Goal: Task Accomplishment & Management: Manage account settings

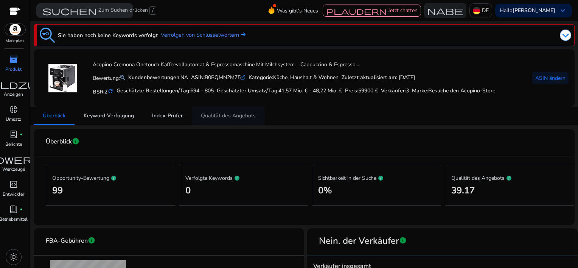
click at [234, 113] on span "Qualität des Angebots" at bounding box center [228, 115] width 55 height 5
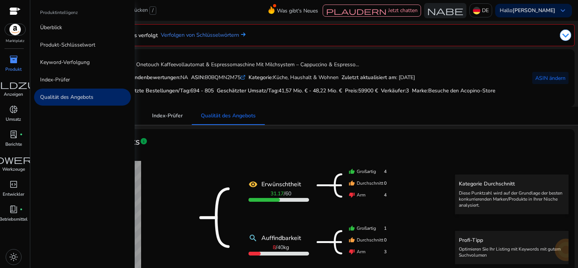
click at [6, 59] on div "inventory_2" at bounding box center [13, 59] width 21 height 12
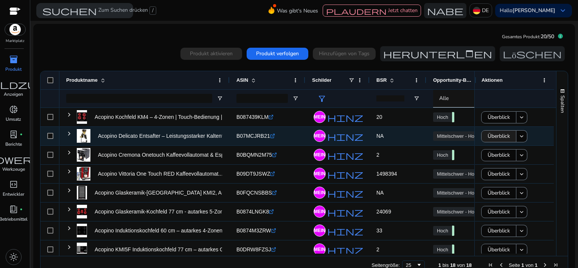
click at [496, 136] on span "Überblick" at bounding box center [498, 135] width 22 height 15
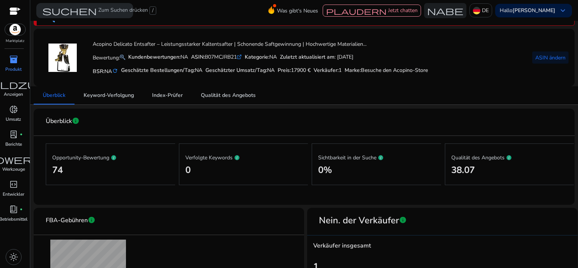
scroll to position [38, 0]
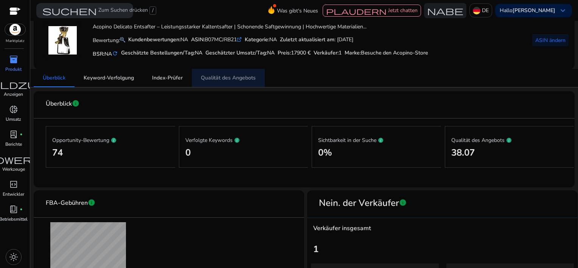
click at [212, 79] on span "Qualität des Angebots" at bounding box center [228, 77] width 55 height 5
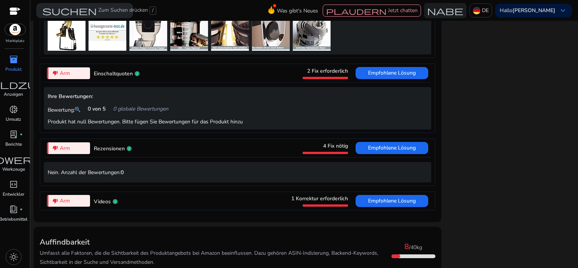
scroll to position [695, 0]
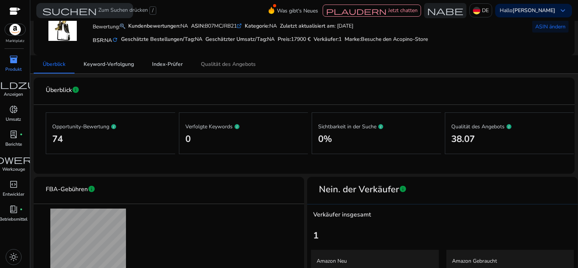
scroll to position [118, 0]
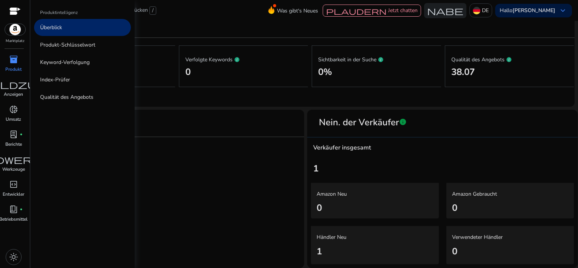
click at [11, 61] on span "inventory_2" at bounding box center [13, 59] width 9 height 9
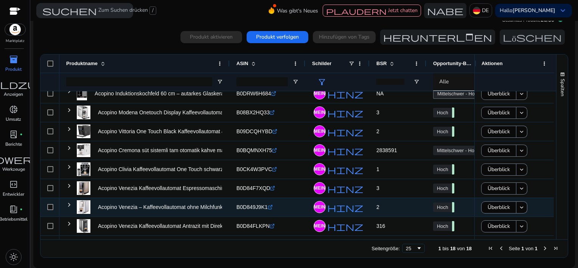
scroll to position [194, 0]
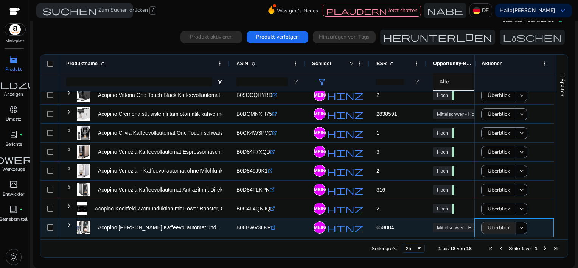
click at [493, 225] on span "Überblick" at bounding box center [498, 227] width 22 height 15
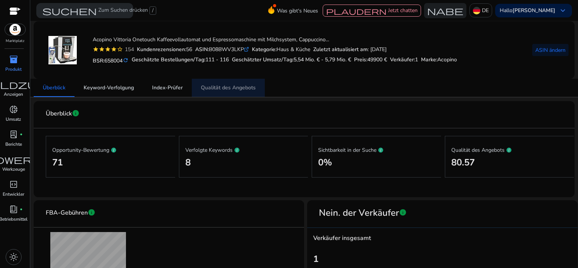
click at [242, 88] on span "Qualität des Angebots" at bounding box center [228, 87] width 55 height 5
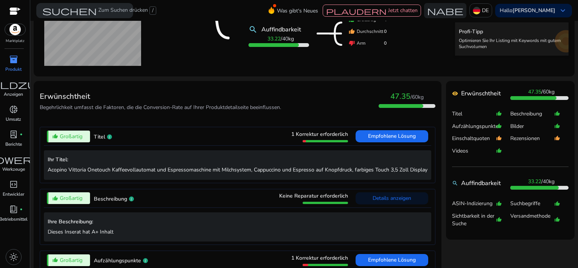
scroll to position [189, 0]
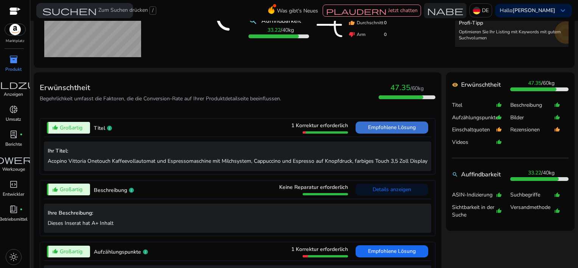
click at [379, 128] on span "Empfohlene Lösung" at bounding box center [392, 127] width 48 height 7
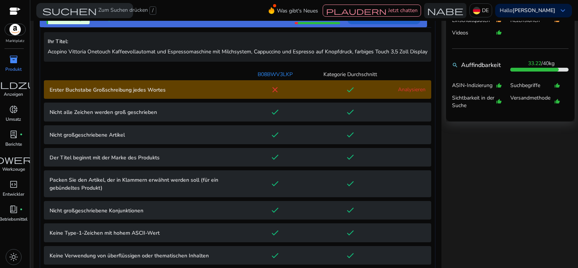
scroll to position [307, 0]
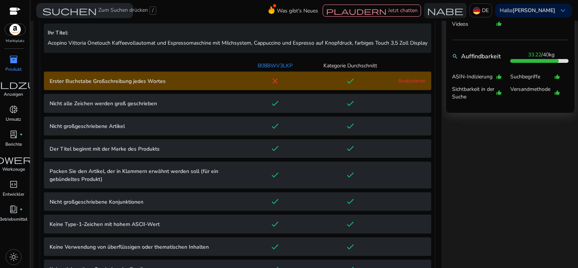
click at [404, 84] on link "Analysieren" at bounding box center [412, 80] width 28 height 7
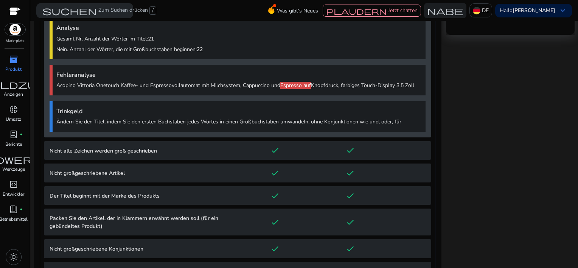
scroll to position [386, 0]
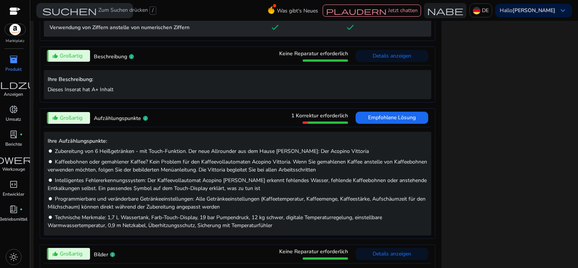
scroll to position [801, 0]
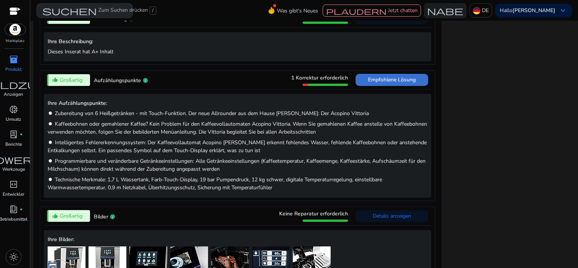
click at [382, 86] on span "Empfohlene Lösung" at bounding box center [392, 80] width 48 height 12
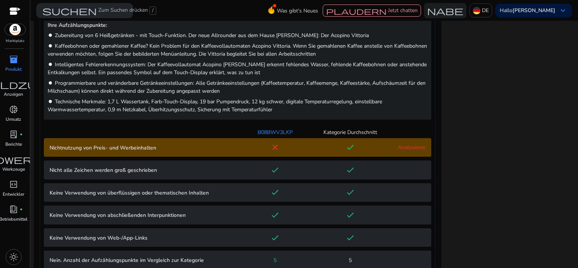
scroll to position [438, 0]
click at [101, 152] on p "Nichtnutzung von Preis- und Werbeinhalten" at bounding box center [144, 148] width 188 height 8
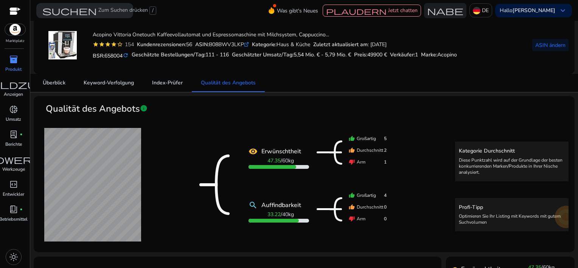
scroll to position [0, 0]
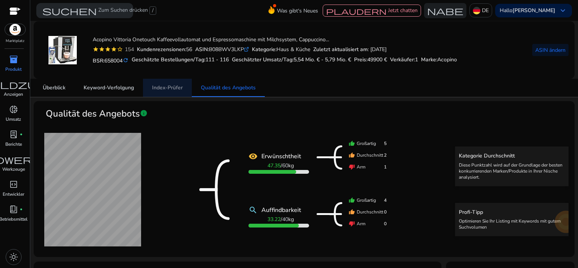
click at [169, 86] on span "Index-Prüfer" at bounding box center [167, 87] width 31 height 5
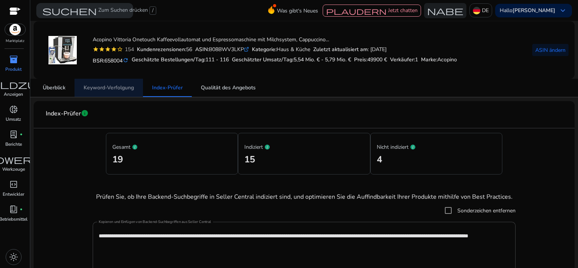
click at [87, 88] on span "Keyword-Verfolgung" at bounding box center [109, 87] width 50 height 5
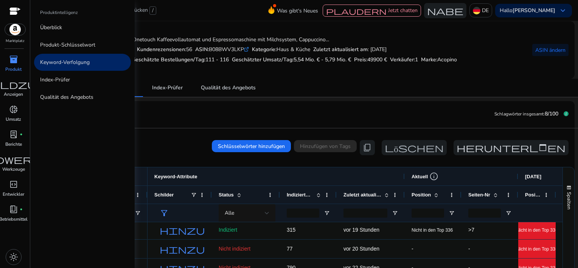
click at [8, 61] on div "inventory_2" at bounding box center [13, 59] width 21 height 12
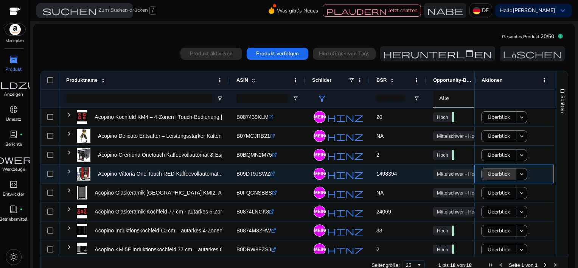
click at [502, 173] on span "Überblick" at bounding box center [498, 173] width 22 height 15
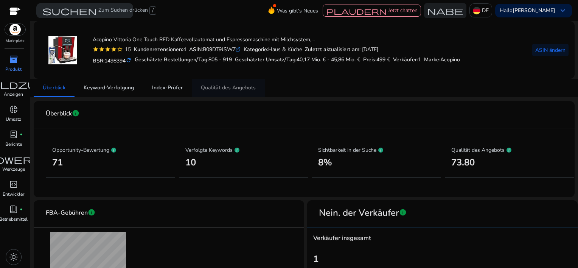
click at [223, 87] on span "Qualität des Angebots" at bounding box center [228, 87] width 55 height 5
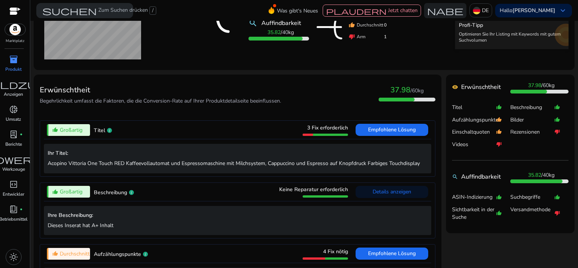
scroll to position [189, 0]
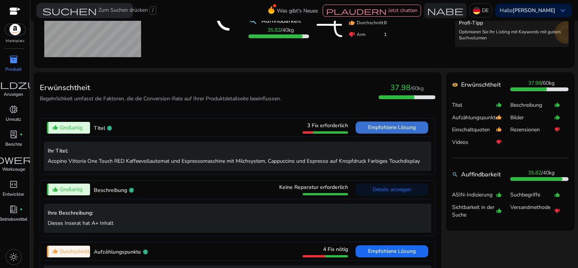
click at [387, 129] on span "Empfohlene Lösung" at bounding box center [392, 127] width 48 height 7
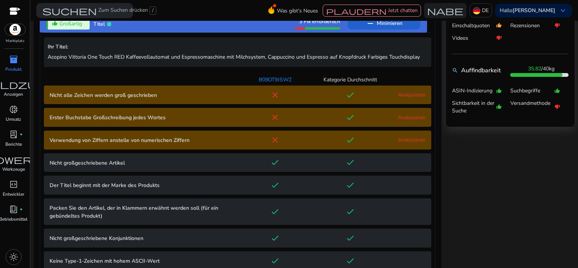
scroll to position [307, 0]
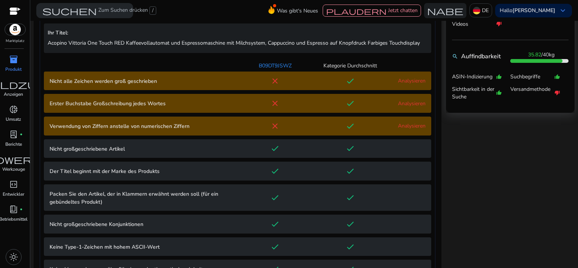
click at [408, 81] on link "Analysieren" at bounding box center [412, 80] width 28 height 7
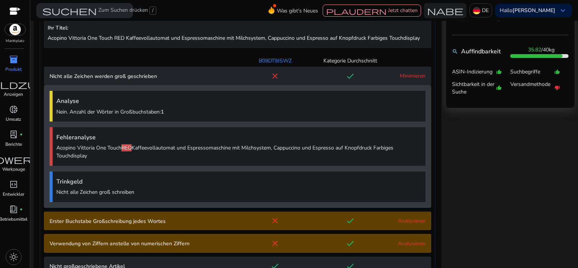
scroll to position [189, 0]
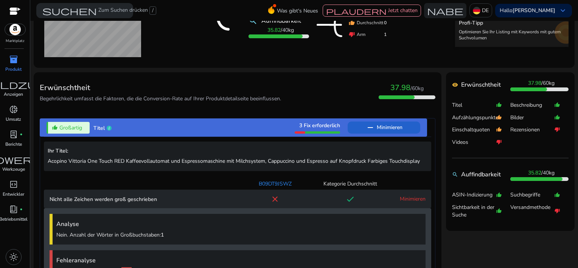
click at [9, 63] on span "inventory_2" at bounding box center [13, 59] width 9 height 9
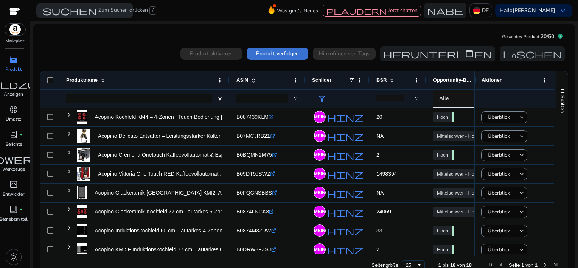
click at [280, 54] on span "Produkt verfolgen" at bounding box center [277, 54] width 43 height 8
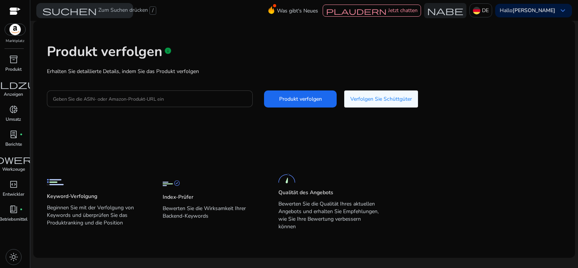
click at [121, 103] on div at bounding box center [150, 98] width 194 height 17
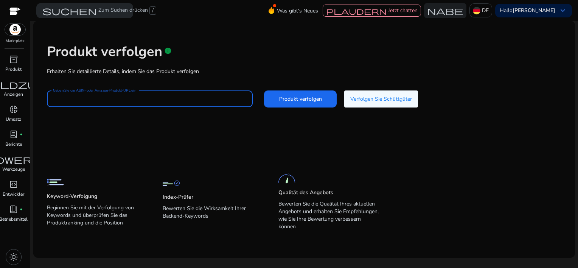
paste input "**********"
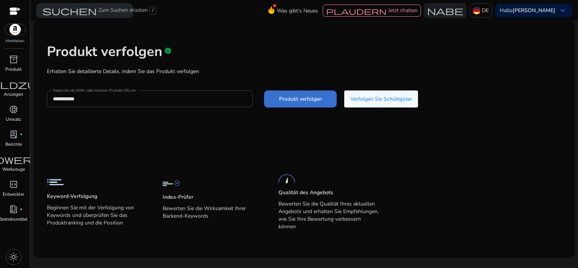
click at [301, 96] on span "Produkt verfolgen" at bounding box center [300, 99] width 43 height 8
type input "**********"
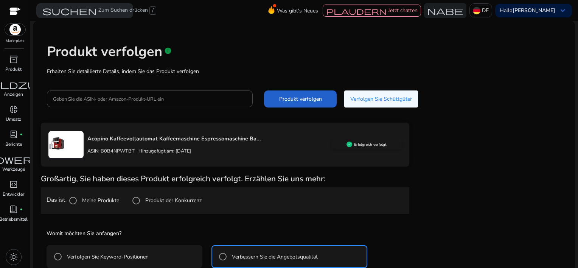
click at [294, 101] on span "Produkt verfolgen" at bounding box center [300, 99] width 43 height 8
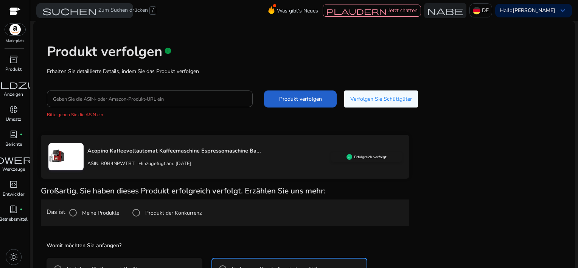
click at [294, 99] on span "Produkt verfolgen" at bounding box center [300, 99] width 43 height 8
click at [298, 96] on span "Produkt verfolgen" at bounding box center [300, 99] width 43 height 8
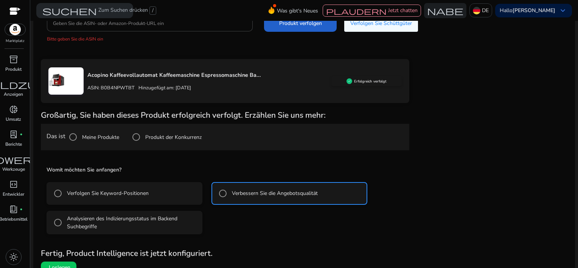
scroll to position [86, 0]
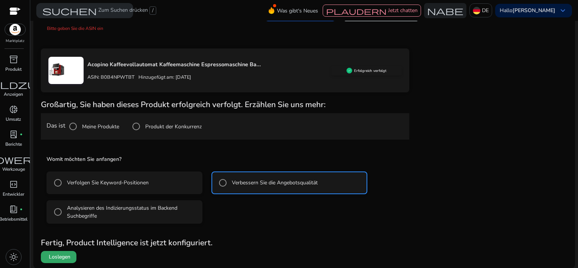
click at [54, 260] on span at bounding box center [59, 257] width 36 height 18
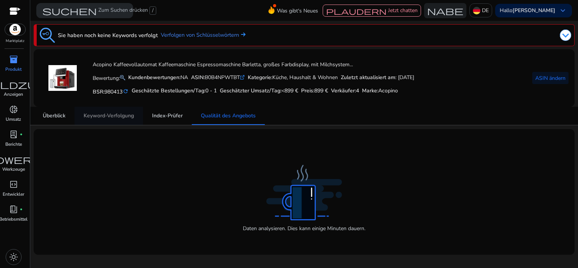
click at [109, 113] on span "Keyword-Verfolgung" at bounding box center [109, 115] width 50 height 5
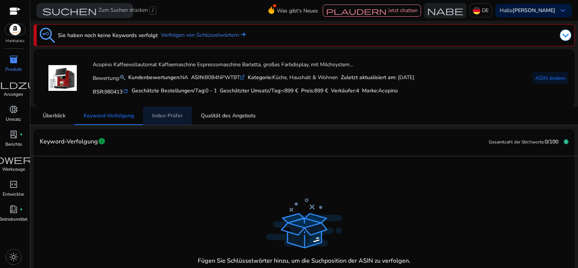
click at [174, 119] on span "Index-Prüfer" at bounding box center [167, 116] width 31 height 18
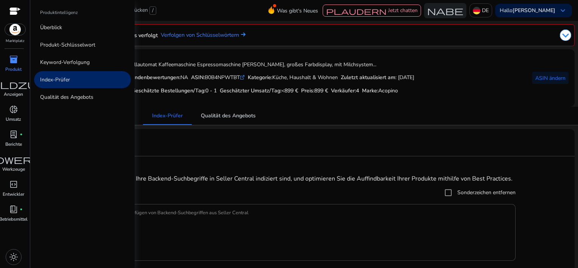
click at [6, 59] on div "inventory_2" at bounding box center [13, 59] width 21 height 12
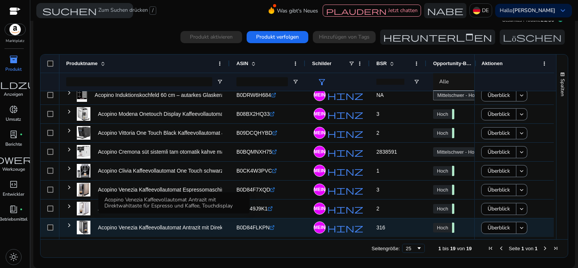
scroll to position [175, 0]
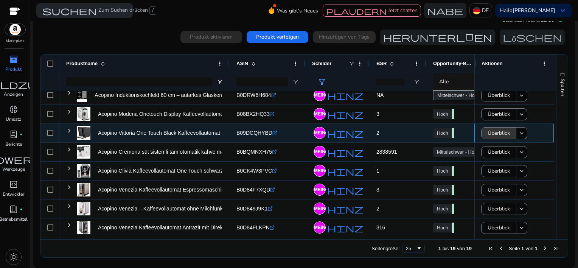
click at [502, 135] on span "Überblick" at bounding box center [498, 132] width 22 height 15
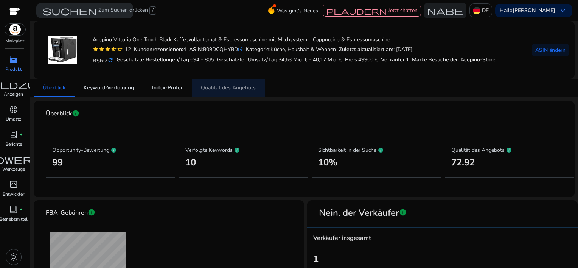
click at [227, 90] on span "Qualität des Angebots" at bounding box center [228, 87] width 55 height 5
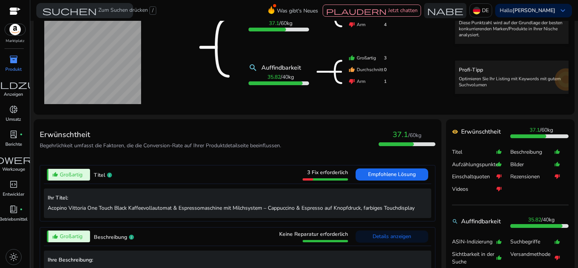
scroll to position [189, 0]
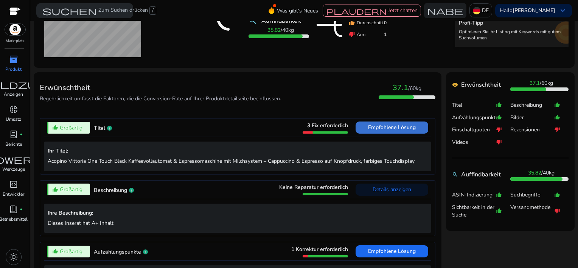
click at [369, 124] on span "Empfohlene Lösung" at bounding box center [392, 127] width 48 height 7
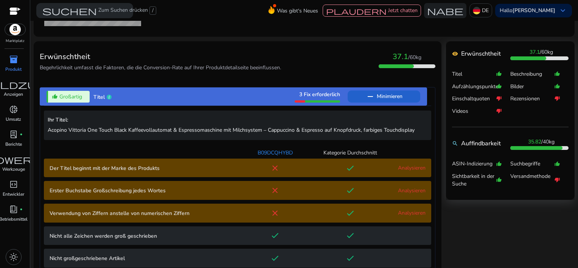
scroll to position [307, 0]
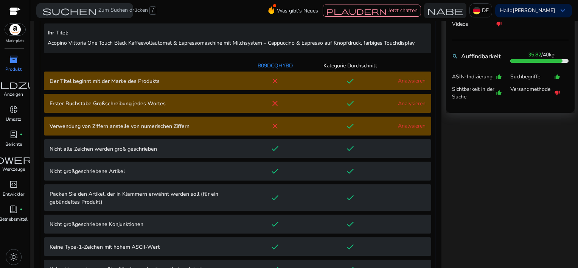
click at [399, 81] on link "Analysieren" at bounding box center [412, 80] width 28 height 7
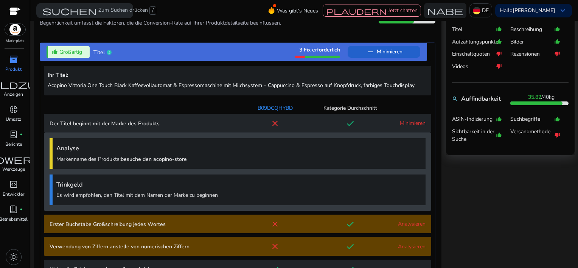
scroll to position [340, 0]
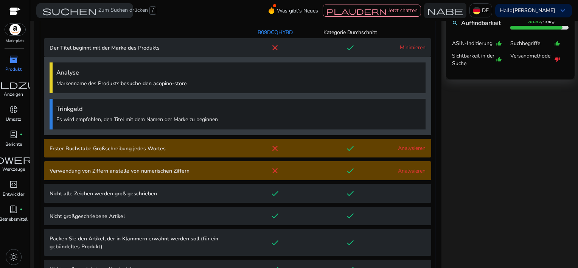
click at [397, 143] on word "Erster Buchstabe Großschreibung jedes Wortes close done Analysieren" at bounding box center [237, 148] width 387 height 19
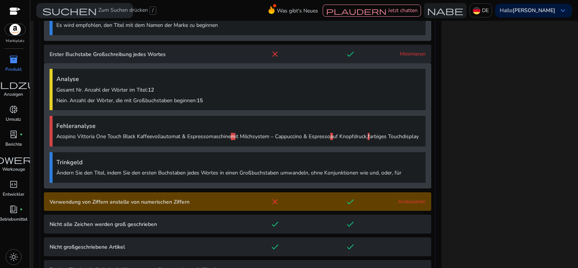
scroll to position [479, 0]
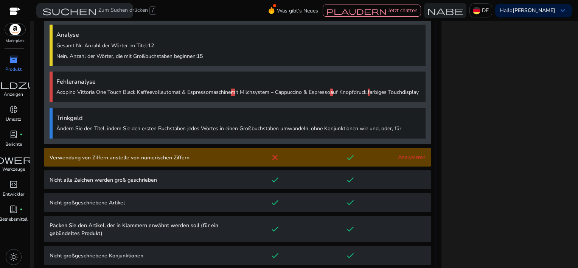
click at [410, 167] on digits "Verwendung von Ziffern anstelle von numerischen Ziffern close done Analysieren" at bounding box center [237, 157] width 387 height 19
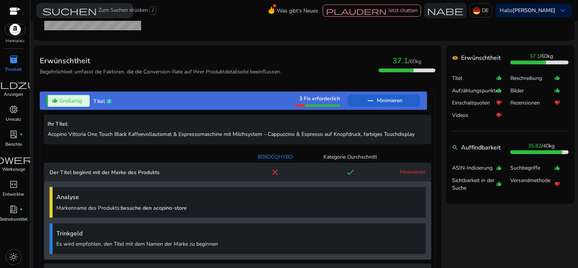
scroll to position [180, 0]
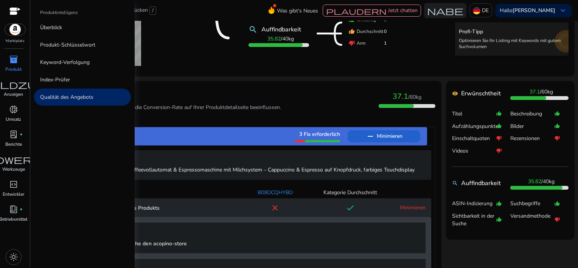
click at [11, 56] on span "inventory_2" at bounding box center [13, 59] width 9 height 9
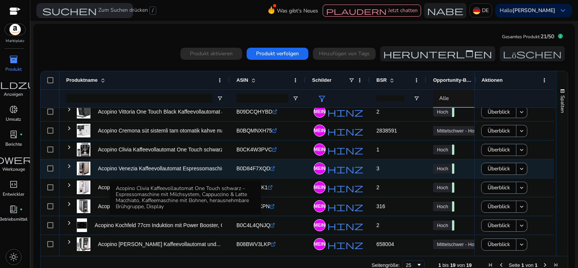
scroll to position [213, 0]
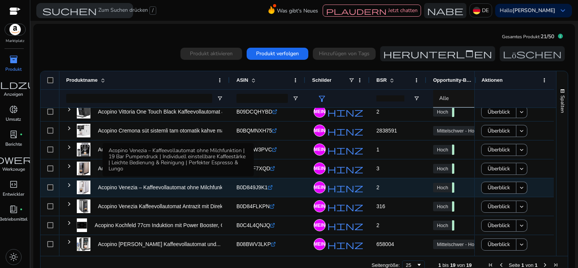
click at [124, 189] on p "Acopino Venezia – Kaffeevollautomat ohne Milchfunktion | 19 Takte..." at bounding box center [179, 187] width 162 height 15
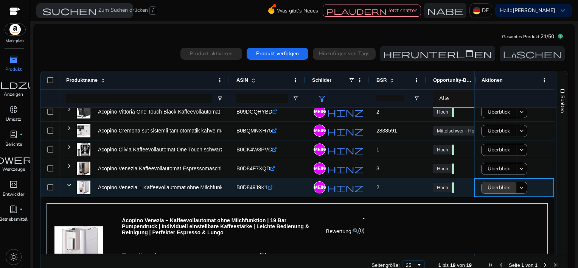
click at [493, 187] on span "Überblick" at bounding box center [498, 187] width 22 height 15
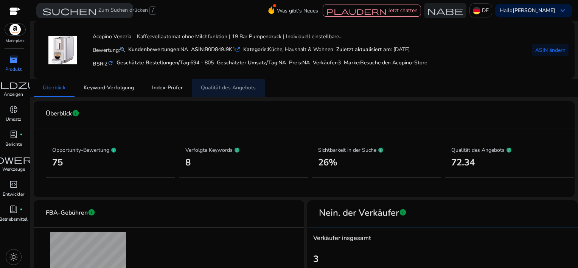
click at [216, 88] on span "Qualität des Angebots" at bounding box center [228, 87] width 55 height 5
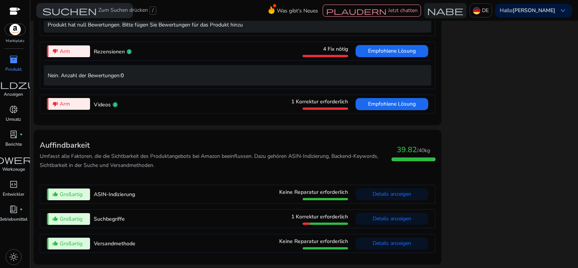
scroll to position [810, 0]
click at [399, 218] on span "Details anzeigen" at bounding box center [391, 218] width 39 height 7
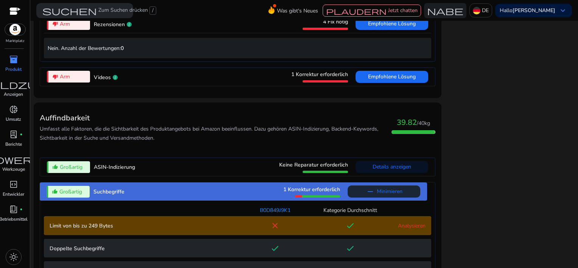
scroll to position [917, 0]
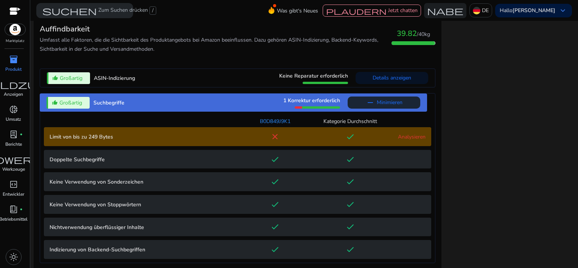
click at [401, 140] on link "Analysieren" at bounding box center [412, 136] width 28 height 7
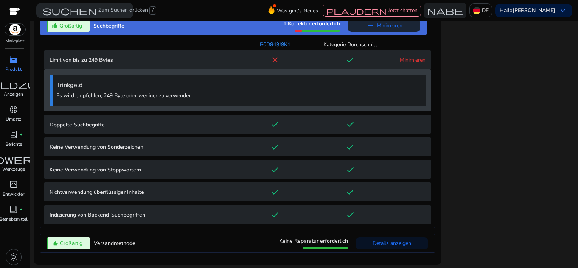
scroll to position [1003, 0]
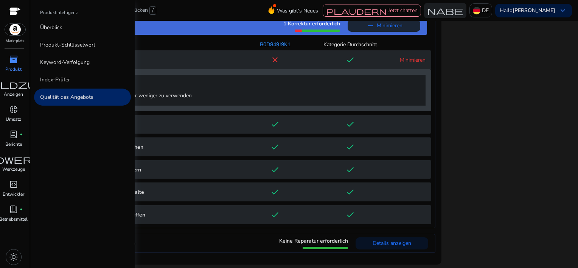
click at [18, 66] on p "Produkt" at bounding box center [13, 69] width 16 height 7
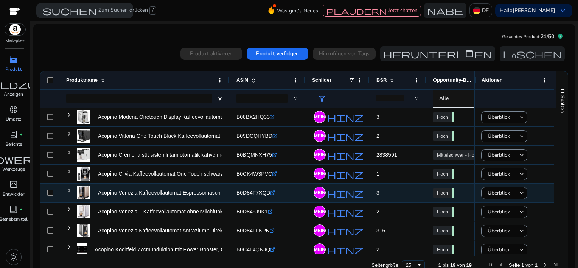
scroll to position [213, 0]
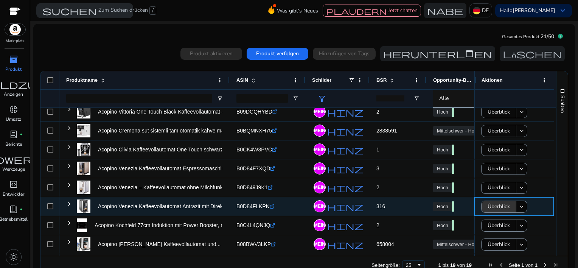
click at [487, 208] on span "Überblick" at bounding box center [498, 205] width 22 height 15
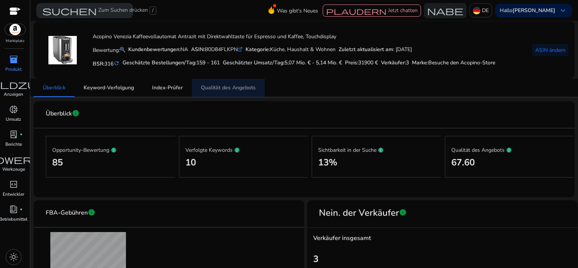
click at [233, 88] on span "Qualität des Angebots" at bounding box center [228, 87] width 55 height 5
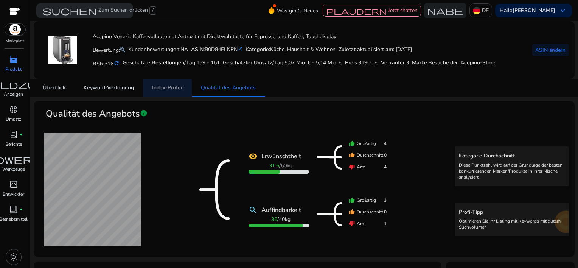
click at [164, 88] on span "Index-Prüfer" at bounding box center [167, 87] width 31 height 5
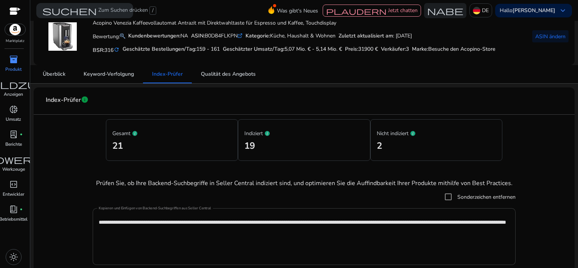
scroll to position [13, 0]
click at [102, 75] on span "Keyword-Verfolgung" at bounding box center [109, 74] width 50 height 5
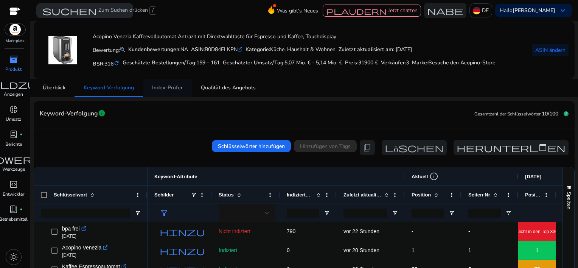
click at [166, 85] on span "Index-Prüfer" at bounding box center [167, 87] width 31 height 5
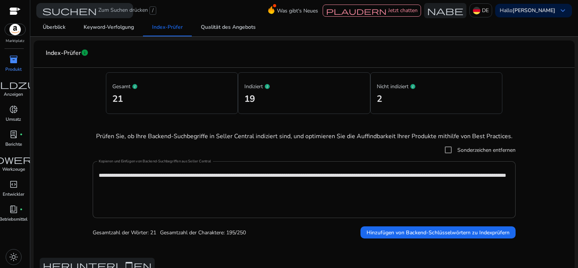
scroll to position [57, 0]
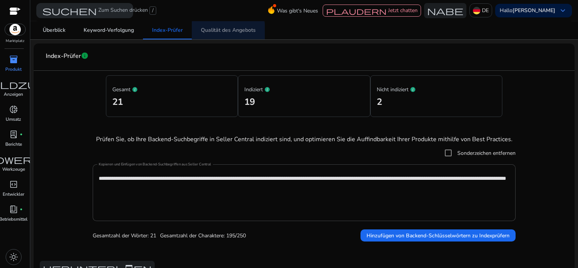
click at [216, 32] on span "Qualität des Angebots" at bounding box center [228, 30] width 55 height 5
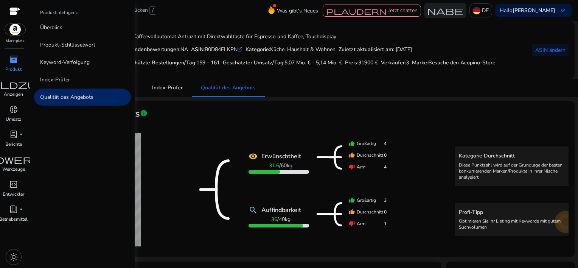
click at [12, 60] on span "inventory_2" at bounding box center [13, 59] width 9 height 9
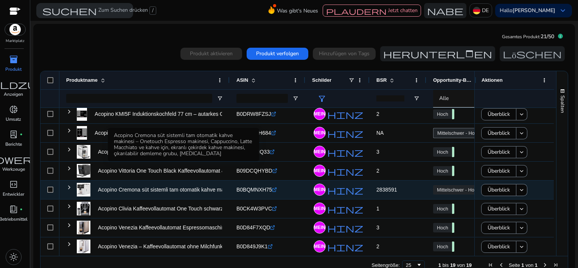
scroll to position [189, 0]
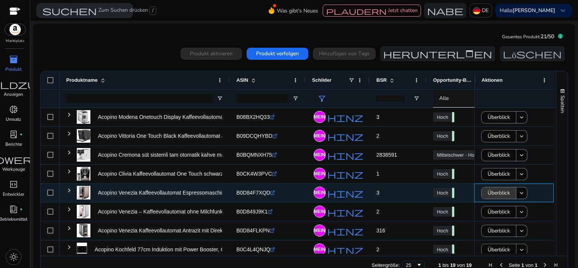
click at [494, 190] on span "Überblick" at bounding box center [498, 192] width 22 height 15
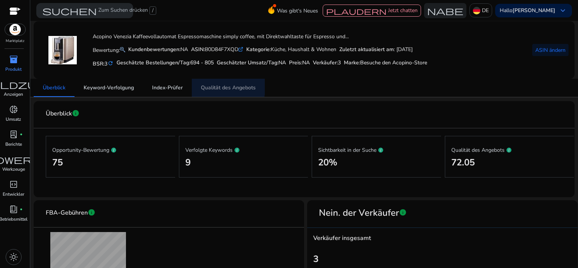
click at [225, 87] on span "Qualität des Angebots" at bounding box center [228, 87] width 55 height 5
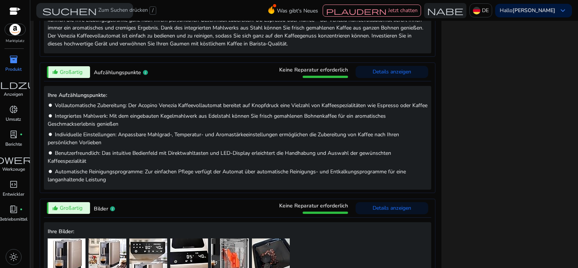
scroll to position [302, 0]
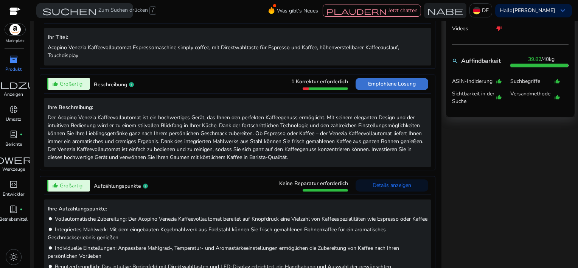
click at [390, 86] on span "Empfohlene Lösung" at bounding box center [392, 83] width 48 height 7
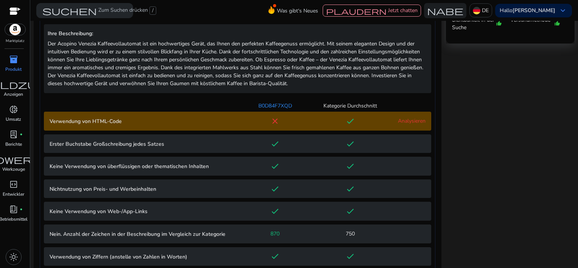
scroll to position [376, 0]
click at [406, 122] on link "Analysieren" at bounding box center [412, 120] width 28 height 7
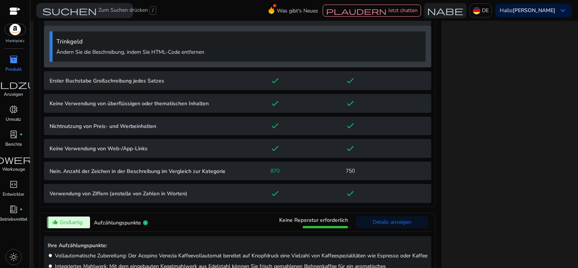
scroll to position [487, 0]
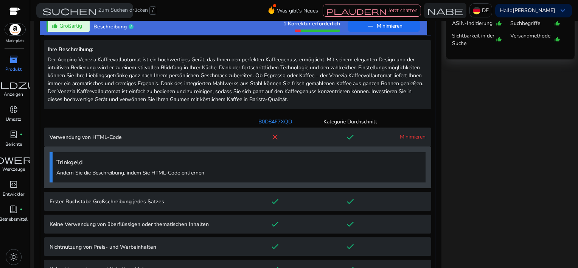
scroll to position [260, 0]
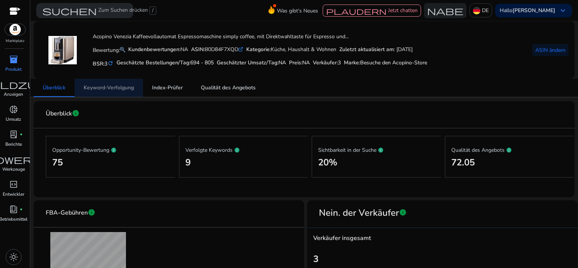
click at [114, 90] on span "Keyword-Verfolgung" at bounding box center [109, 87] width 50 height 5
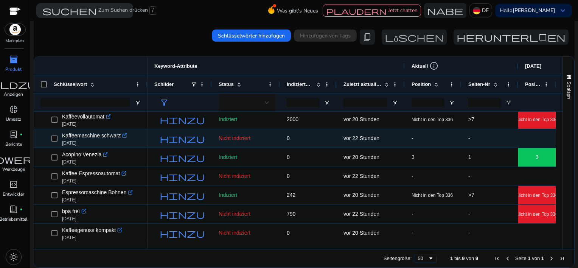
scroll to position [39, 0]
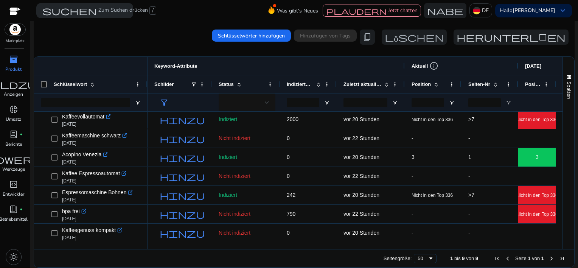
click at [13, 64] on span "inventory_2" at bounding box center [13, 59] width 9 height 9
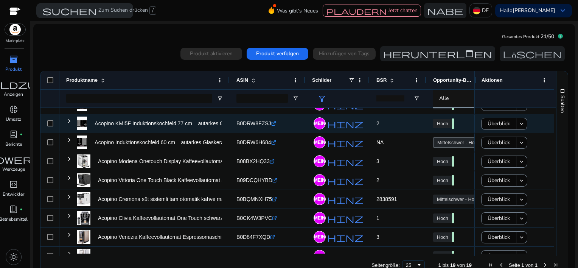
scroll to position [151, 0]
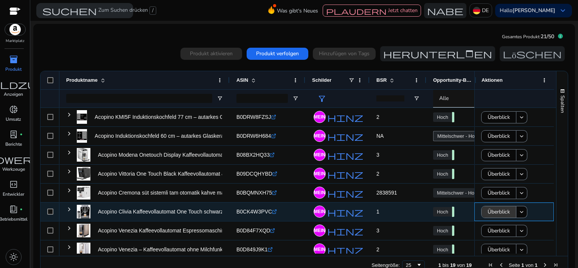
click at [484, 207] on span at bounding box center [498, 212] width 34 height 18
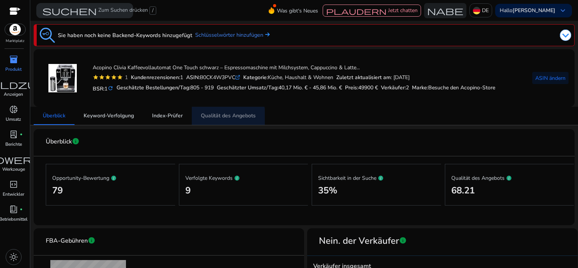
click at [222, 116] on span "Qualität des Angebots" at bounding box center [228, 115] width 55 height 5
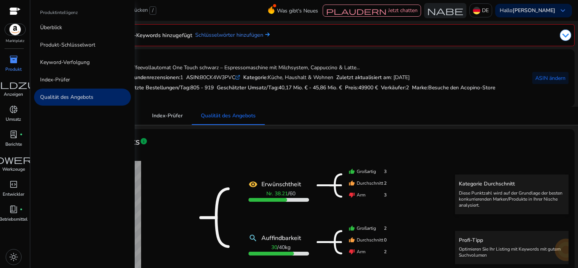
click at [17, 57] on span "inventory_2" at bounding box center [13, 59] width 9 height 9
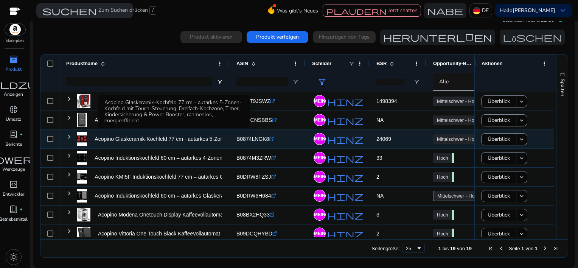
scroll to position [76, 0]
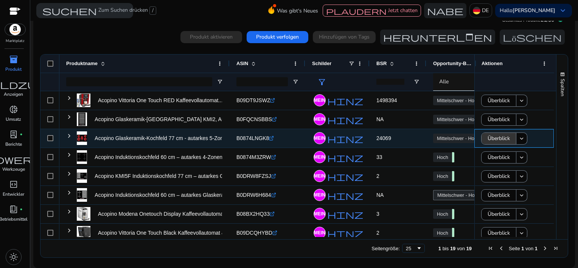
click at [497, 136] on span "Überblick" at bounding box center [498, 137] width 22 height 15
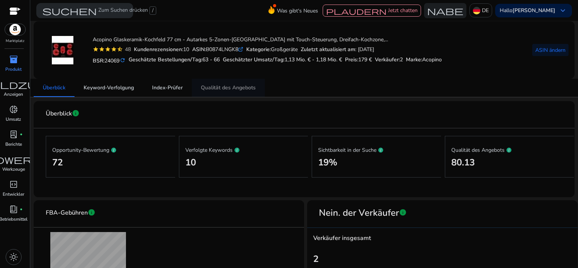
click at [221, 87] on span "Qualität des Angebots" at bounding box center [228, 87] width 55 height 5
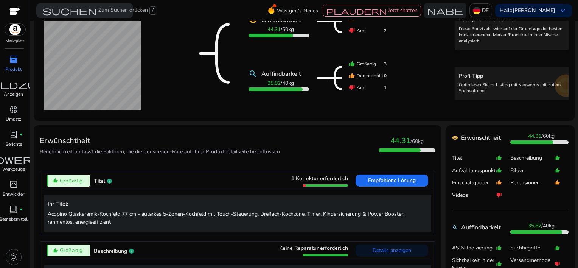
scroll to position [113, 0]
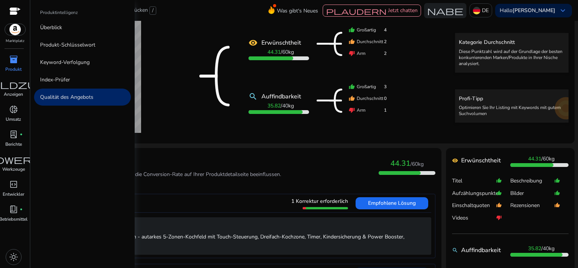
click at [9, 58] on span "inventory_2" at bounding box center [13, 59] width 9 height 9
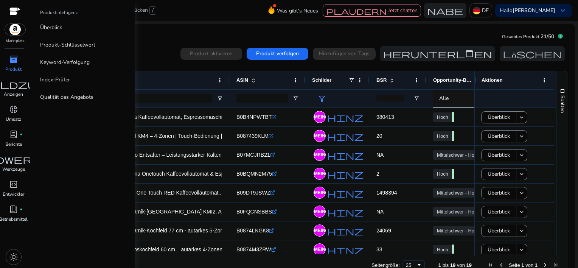
click at [9, 58] on span "inventory_2" at bounding box center [13, 59] width 9 height 9
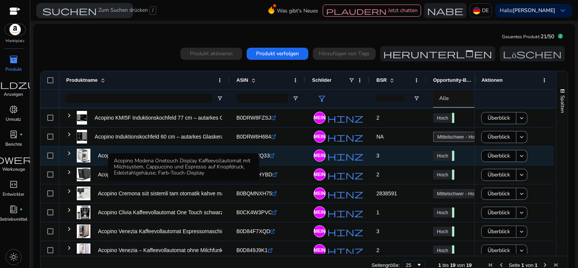
scroll to position [151, 0]
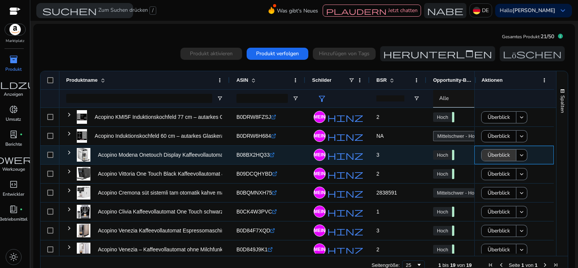
click at [499, 157] on span "Überblick" at bounding box center [498, 154] width 22 height 15
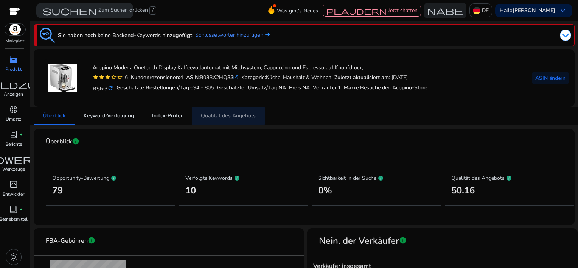
click at [221, 115] on span "Qualität des Angebots" at bounding box center [228, 115] width 55 height 5
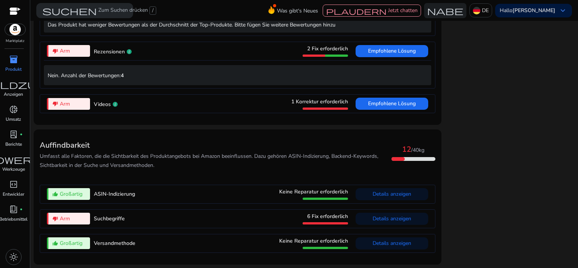
scroll to position [721, 0]
click at [396, 216] on span "Details anzeigen" at bounding box center [391, 218] width 39 height 7
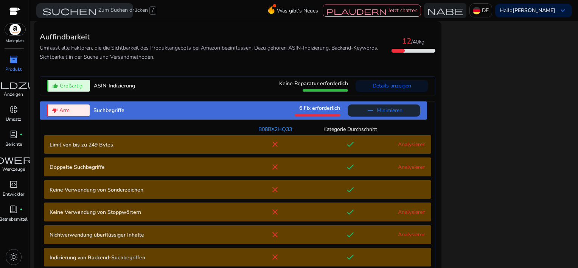
scroll to position [872, 0]
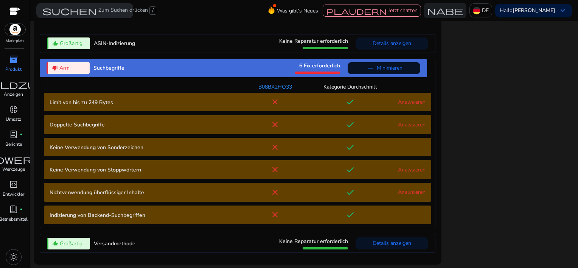
click at [115, 191] on p "Nichtverwendung überflüssiger Inhalte" at bounding box center [144, 192] width 188 height 8
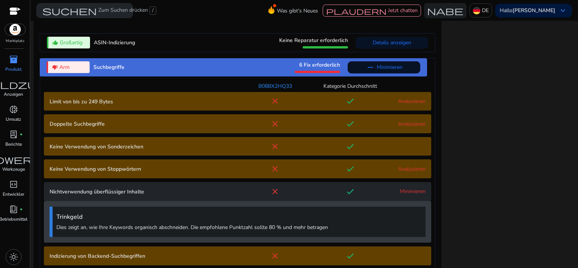
scroll to position [914, 0]
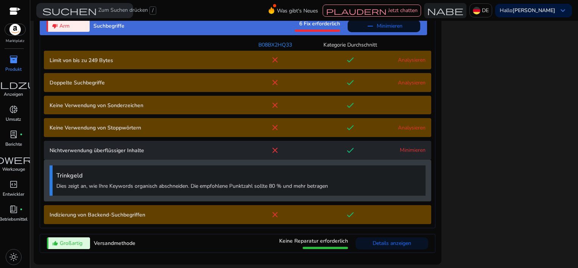
click at [122, 210] on Terms "Indizierung von Backend-Suchbegriffen close done" at bounding box center [237, 214] width 387 height 19
click at [122, 215] on p "Indizierung von Backend-Suchbegriffen" at bounding box center [144, 215] width 188 height 8
click at [340, 217] on div "done" at bounding box center [350, 214] width 75 height 9
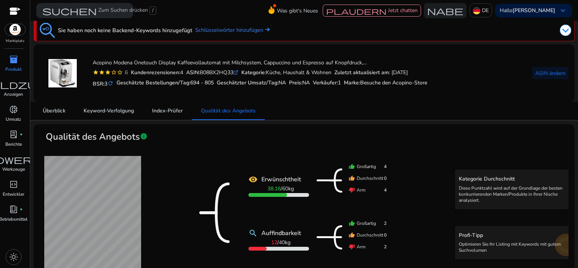
scroll to position [0, 0]
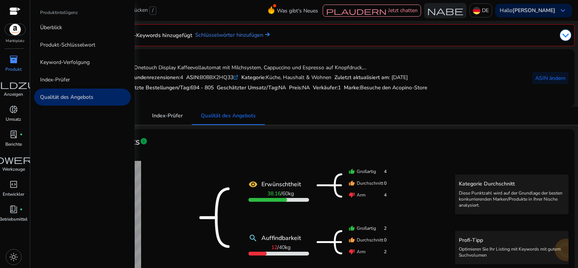
click at [15, 60] on span "inventory_2" at bounding box center [13, 59] width 9 height 9
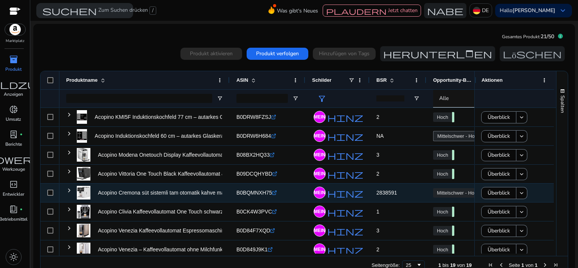
scroll to position [213, 0]
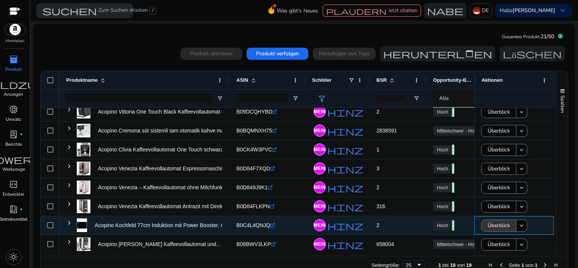
click at [487, 225] on span "Überblick" at bounding box center [498, 224] width 22 height 15
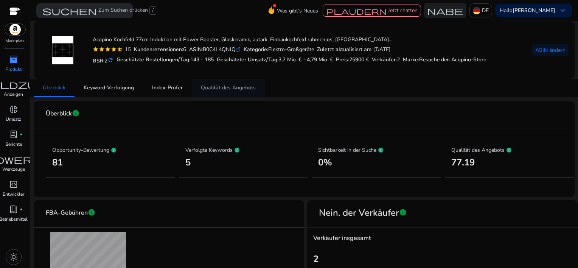
click at [233, 85] on span "Qualität des Angebots" at bounding box center [228, 87] width 55 height 5
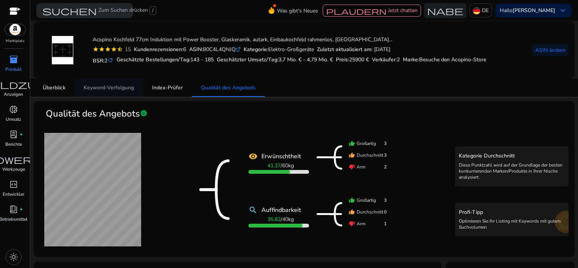
click at [109, 91] on span "Keyword-Verfolgung" at bounding box center [109, 88] width 50 height 18
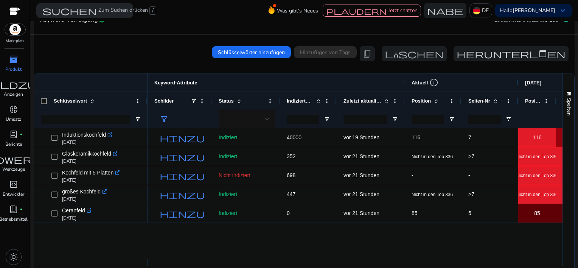
scroll to position [110, 0]
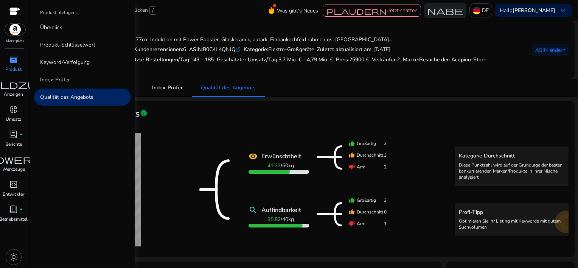
click at [14, 61] on span "inventory_2" at bounding box center [13, 59] width 9 height 9
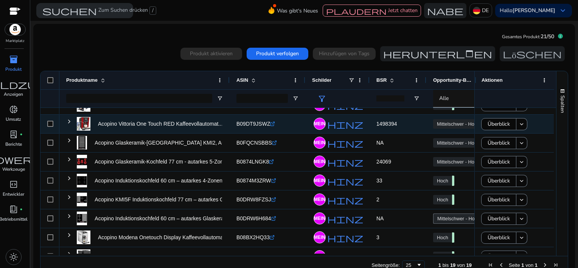
scroll to position [76, 0]
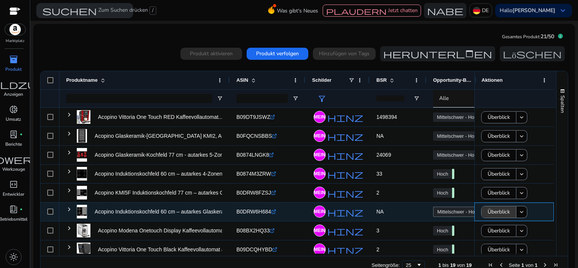
click at [502, 210] on span "Überblick" at bounding box center [498, 211] width 22 height 15
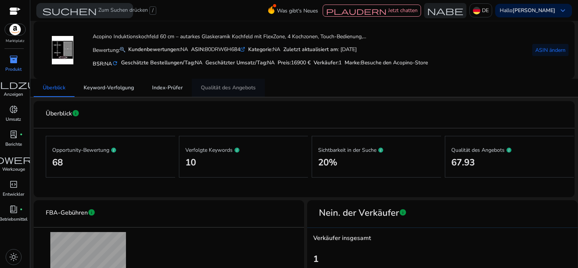
click at [224, 85] on span "Qualität des Angebots" at bounding box center [228, 87] width 55 height 5
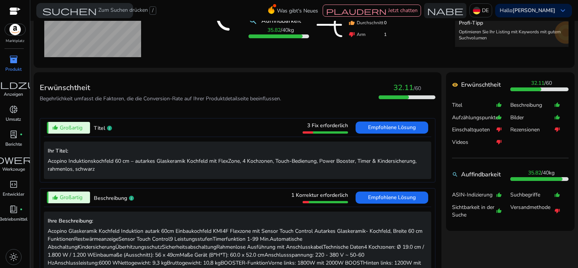
scroll to position [265, 0]
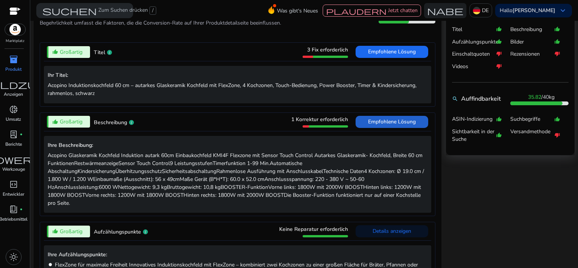
click at [394, 121] on span "Empfohlene Lösung" at bounding box center [392, 121] width 48 height 7
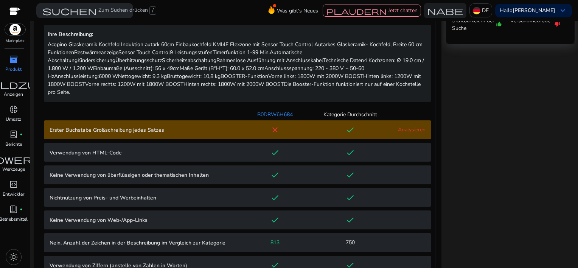
scroll to position [376, 0]
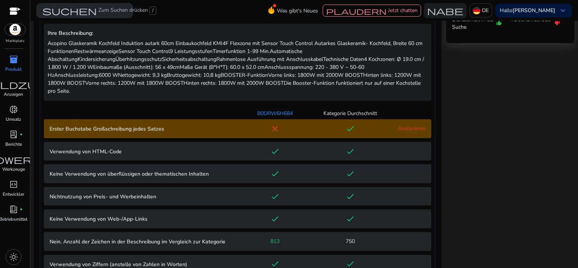
click at [398, 130] on link "Analysieren" at bounding box center [412, 128] width 28 height 7
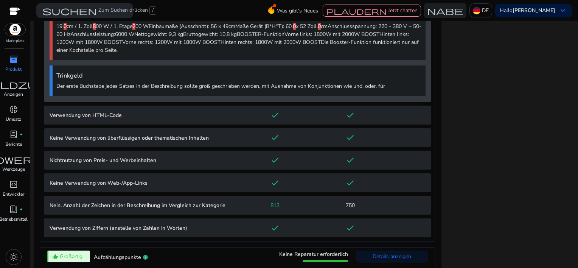
scroll to position [608, 0]
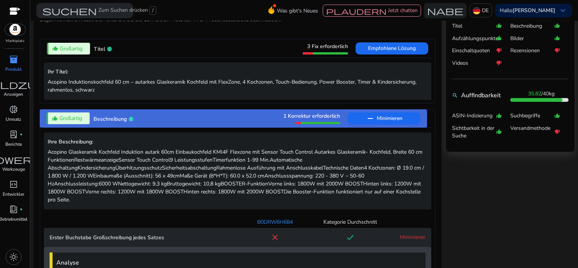
scroll to position [79, 0]
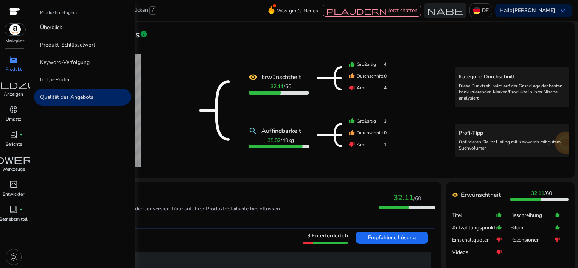
click at [17, 63] on span "inventory_2" at bounding box center [13, 59] width 9 height 9
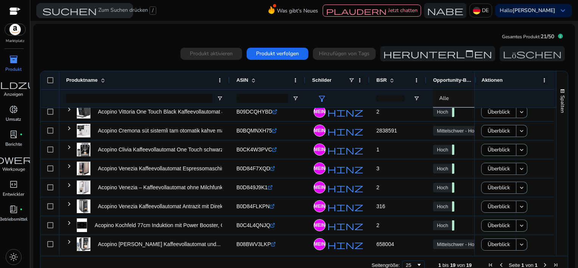
scroll to position [100, 0]
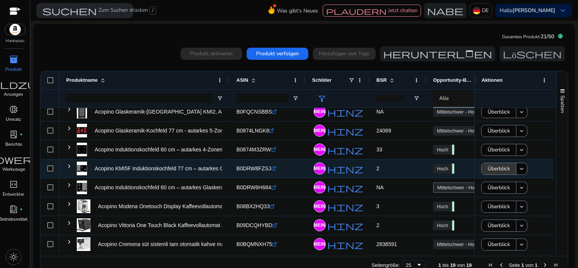
click at [497, 166] on span "Überblick" at bounding box center [498, 168] width 22 height 15
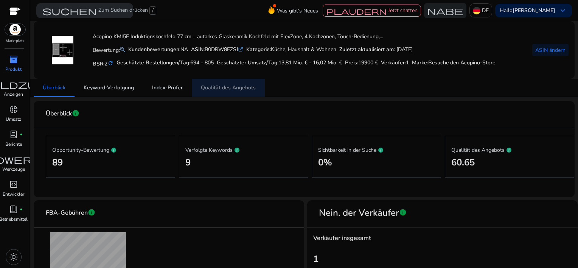
click at [229, 90] on span "Qualität des Angebots" at bounding box center [228, 87] width 55 height 5
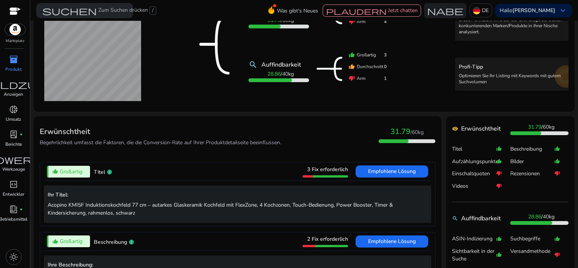
scroll to position [189, 0]
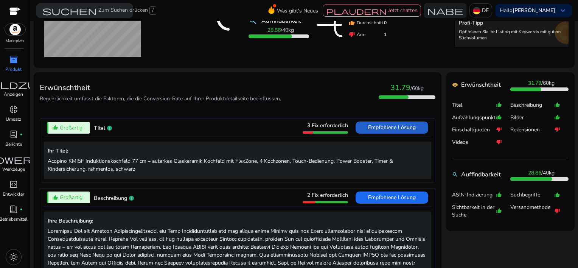
click at [377, 123] on span "Empfohlene Lösung" at bounding box center [392, 127] width 48 height 12
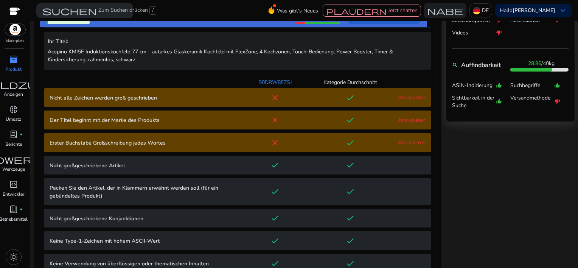
scroll to position [307, 0]
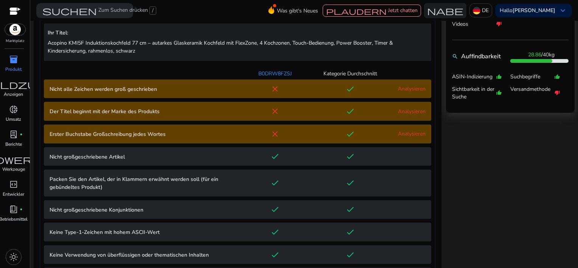
click at [404, 89] on link "Analysieren" at bounding box center [412, 88] width 28 height 7
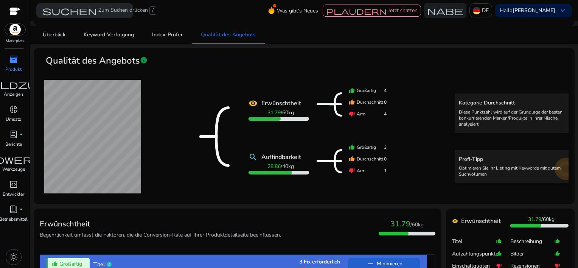
scroll to position [0, 0]
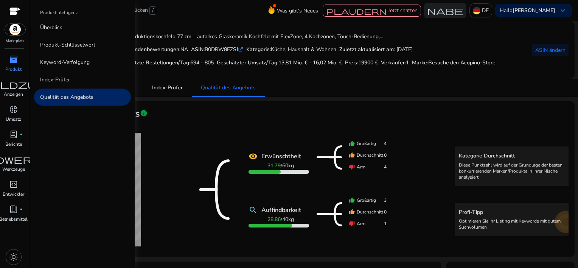
click at [11, 60] on span "inventory_2" at bounding box center [13, 59] width 9 height 9
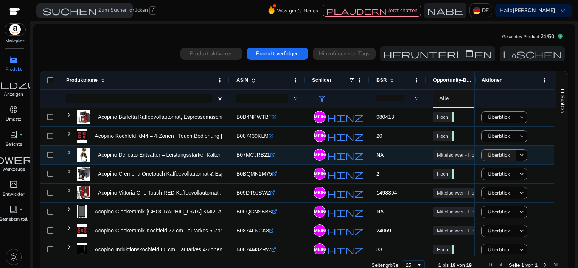
click at [492, 154] on span "Überblick" at bounding box center [498, 154] width 22 height 15
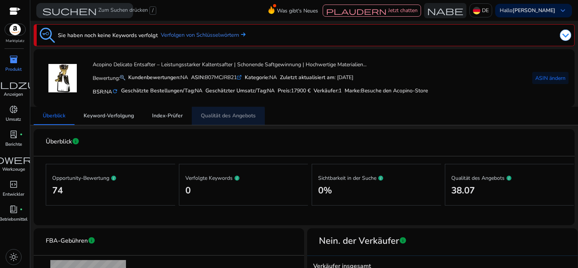
click at [220, 118] on span "Qualität des Angebots" at bounding box center [228, 115] width 55 height 5
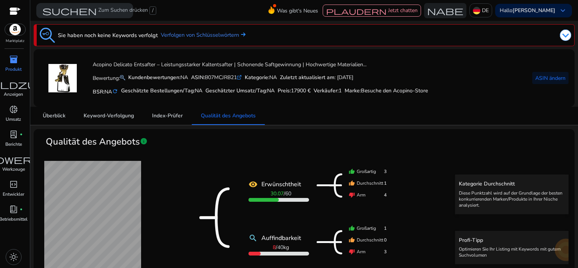
click at [12, 59] on span "inventory_2" at bounding box center [13, 59] width 9 height 9
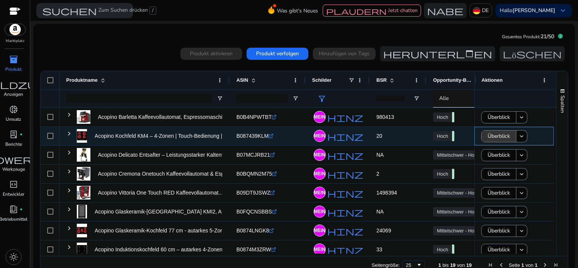
click at [499, 135] on span "Überblick" at bounding box center [498, 135] width 22 height 15
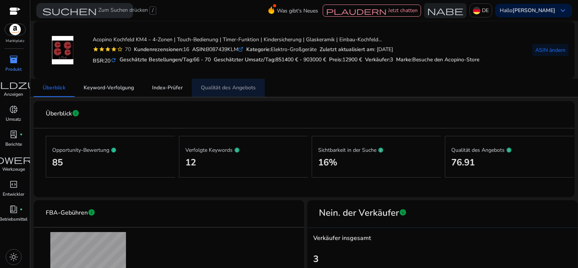
click at [231, 90] on span "Qualität des Angebots" at bounding box center [228, 87] width 55 height 5
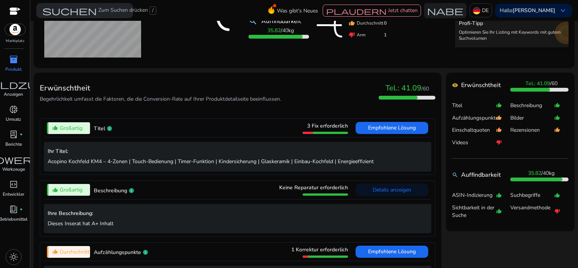
scroll to position [189, 0]
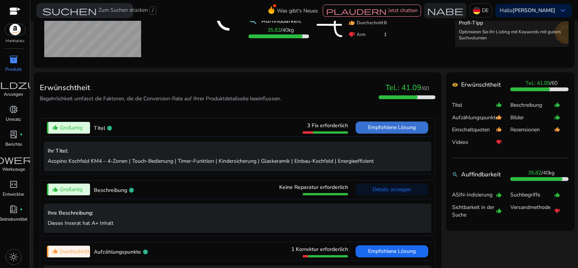
click at [372, 128] on span "Empfohlene Lösung" at bounding box center [392, 127] width 48 height 7
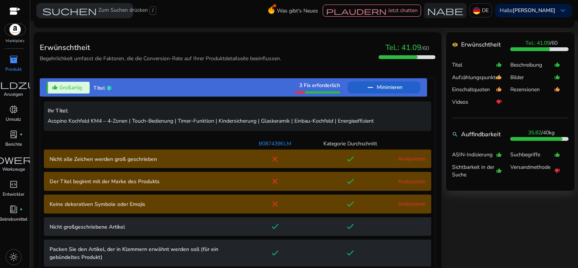
scroll to position [307, 0]
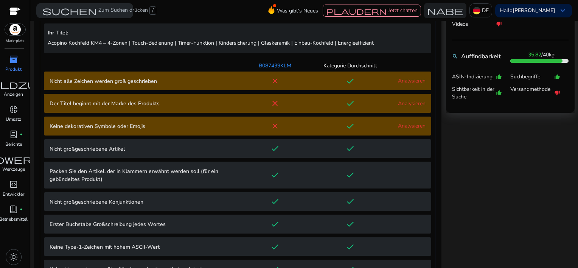
click at [411, 82] on link "Analysieren" at bounding box center [412, 80] width 28 height 7
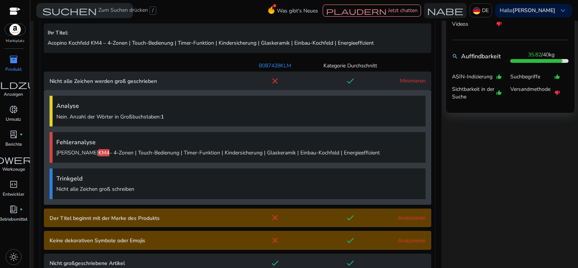
scroll to position [378, 0]
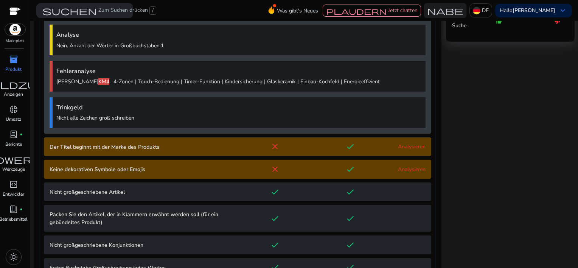
click at [411, 169] on link "Analysieren" at bounding box center [412, 169] width 28 height 7
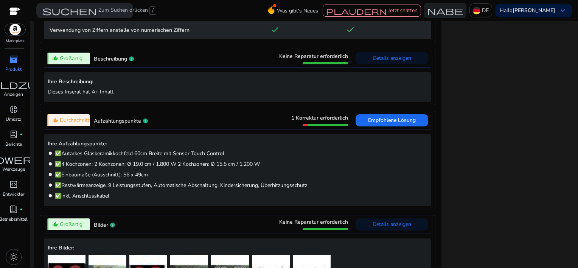
scroll to position [877, 0]
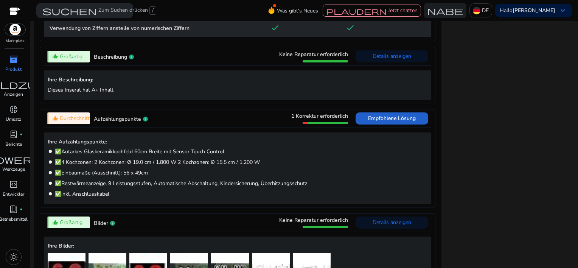
click at [372, 116] on span "Empfohlene Lösung" at bounding box center [392, 118] width 48 height 7
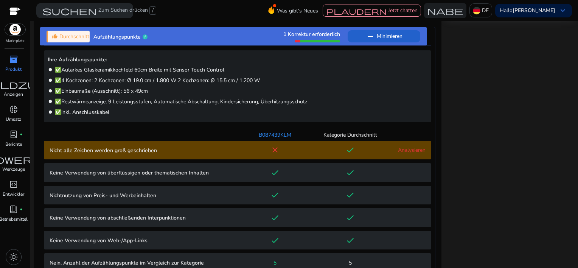
scroll to position [392, 0]
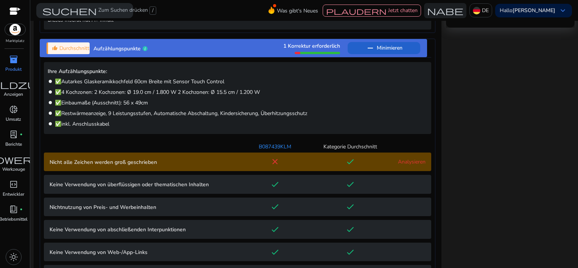
click at [407, 156] on Capitalized "Nicht alle Zeichen werden groß geschrieben close done Analysieren" at bounding box center [237, 161] width 387 height 19
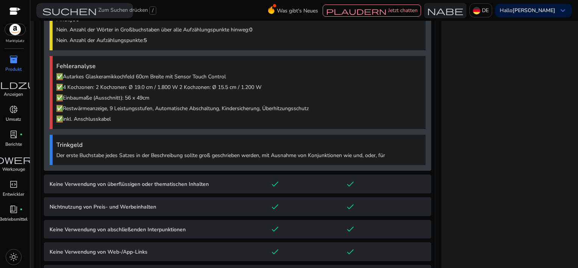
scroll to position [575, 0]
